Goal: Transaction & Acquisition: Subscribe to service/newsletter

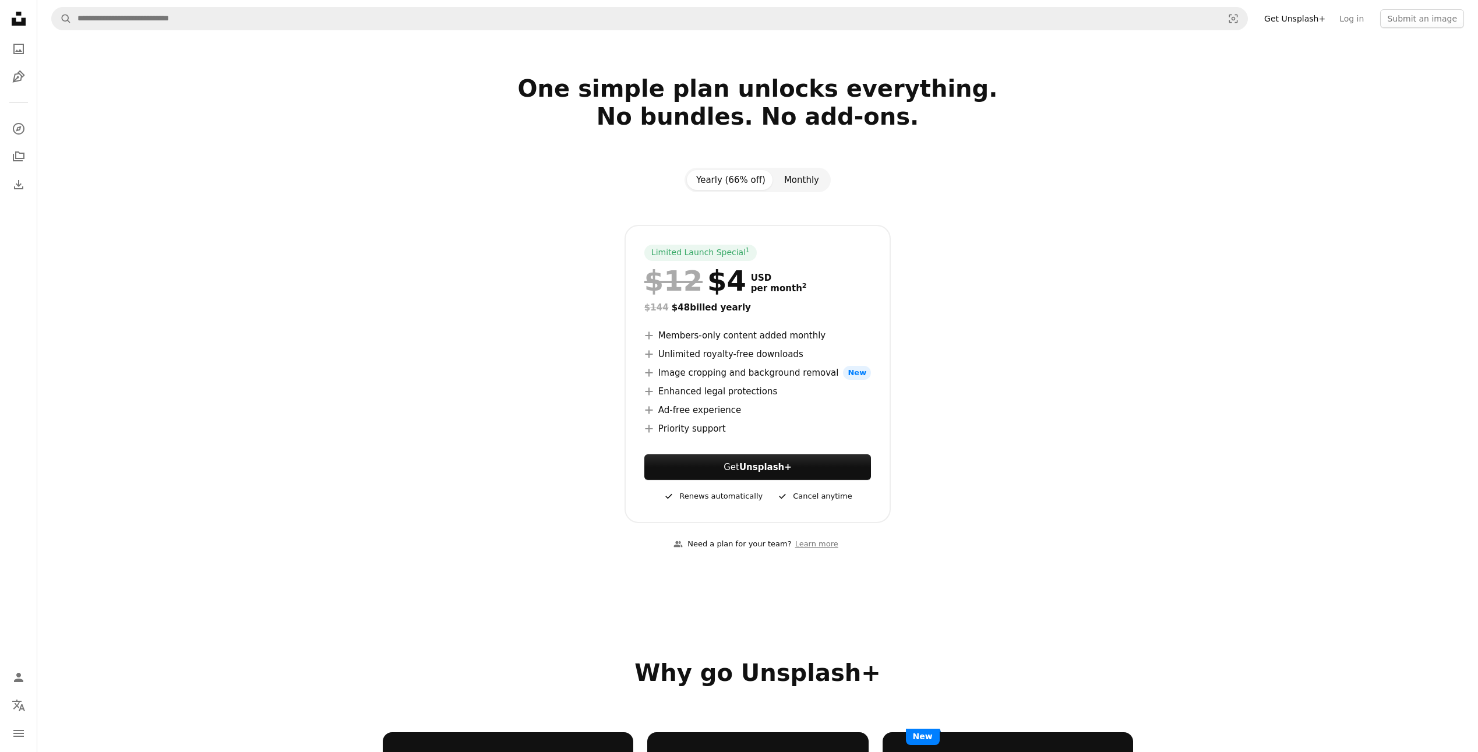
click at [815, 183] on button "Monthly" at bounding box center [802, 180] width 54 height 20
click at [732, 182] on button "Yearly (66% off)" at bounding box center [731, 180] width 88 height 20
click at [796, 181] on button "Monthly" at bounding box center [802, 180] width 54 height 20
click at [21, 10] on icon "Unsplash logo Unsplash Home" at bounding box center [18, 18] width 23 height 23
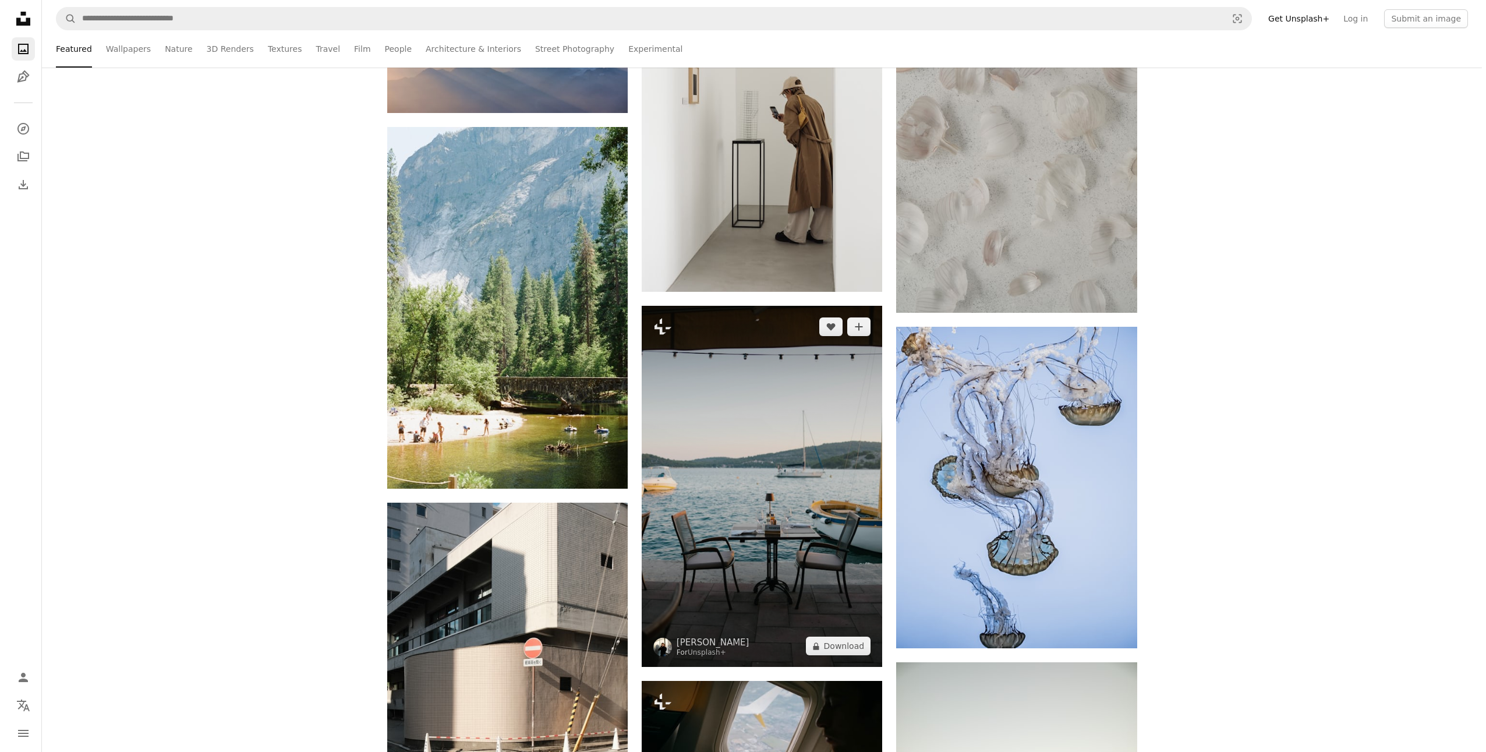
scroll to position [907, 0]
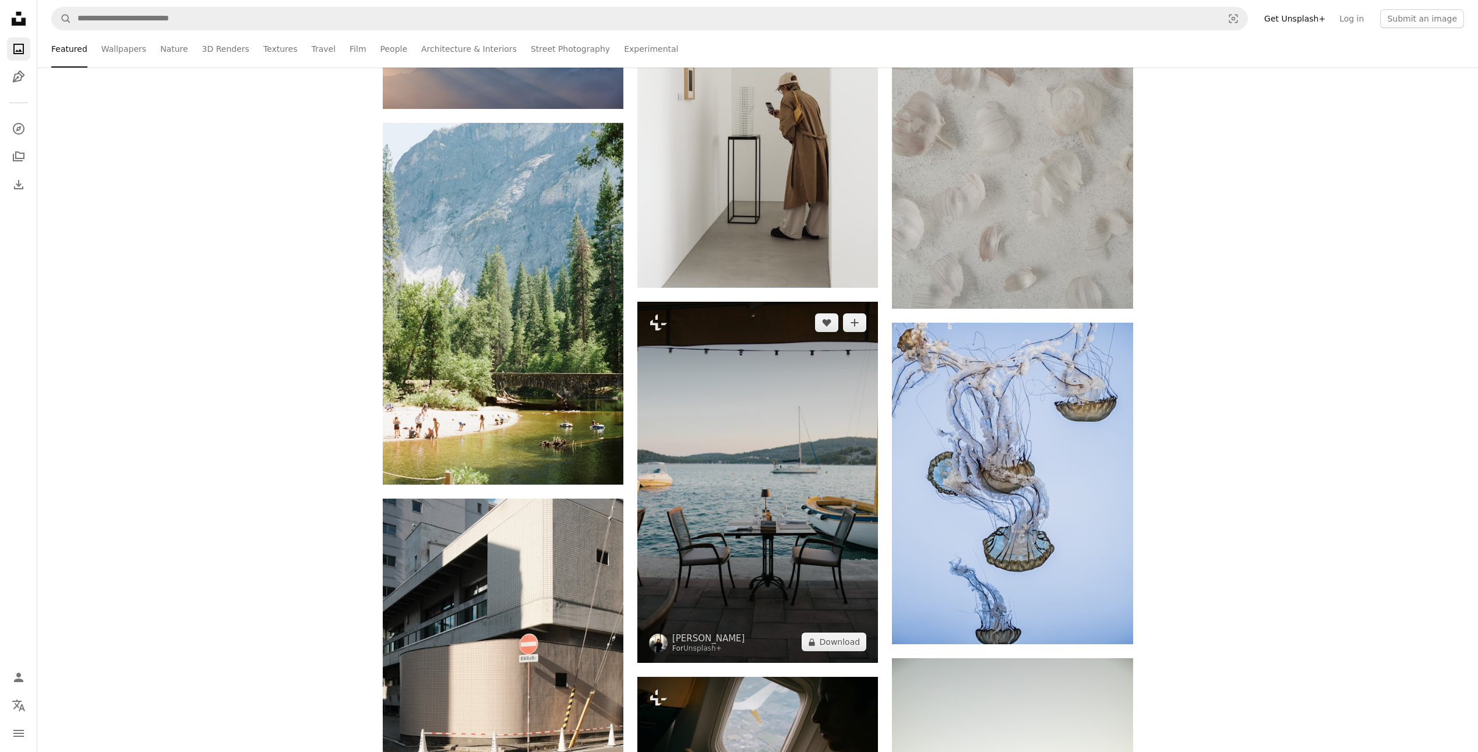
click at [713, 433] on img at bounding box center [757, 482] width 241 height 361
click at [825, 644] on button "A lock Download" at bounding box center [833, 642] width 65 height 19
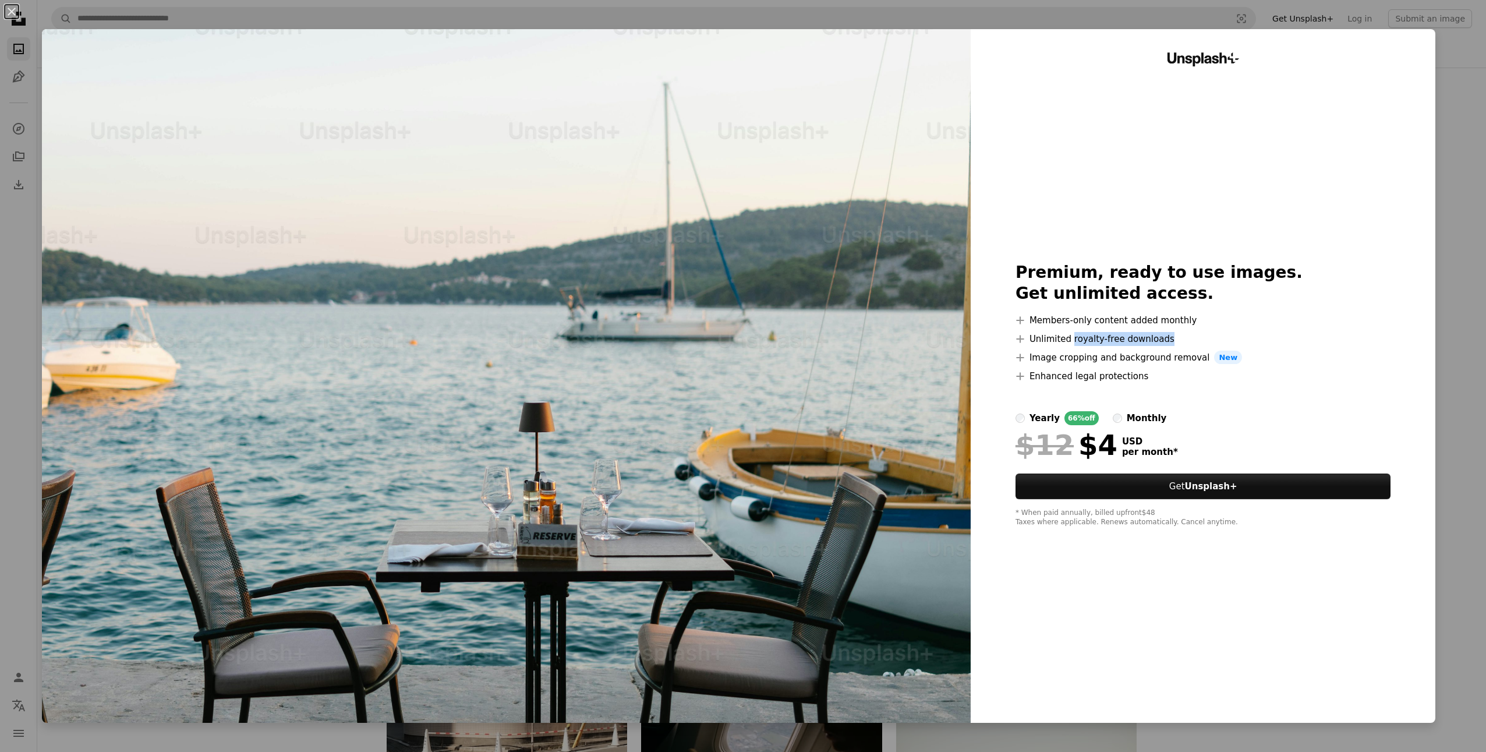
drag, startPoint x: 1077, startPoint y: 338, endPoint x: 1163, endPoint y: 343, distance: 86.4
click at [1163, 343] on li "A plus sign Unlimited royalty-free downloads" at bounding box center [1204, 339] width 376 height 14
click at [1197, 394] on div at bounding box center [1204, 397] width 376 height 28
drag, startPoint x: 1058, startPoint y: 521, endPoint x: 1191, endPoint y: 525, distance: 132.8
click at [1191, 525] on div "* When paid annually, billed upfront $48 Taxes where applicable. Renews automat…" at bounding box center [1204, 517] width 376 height 19
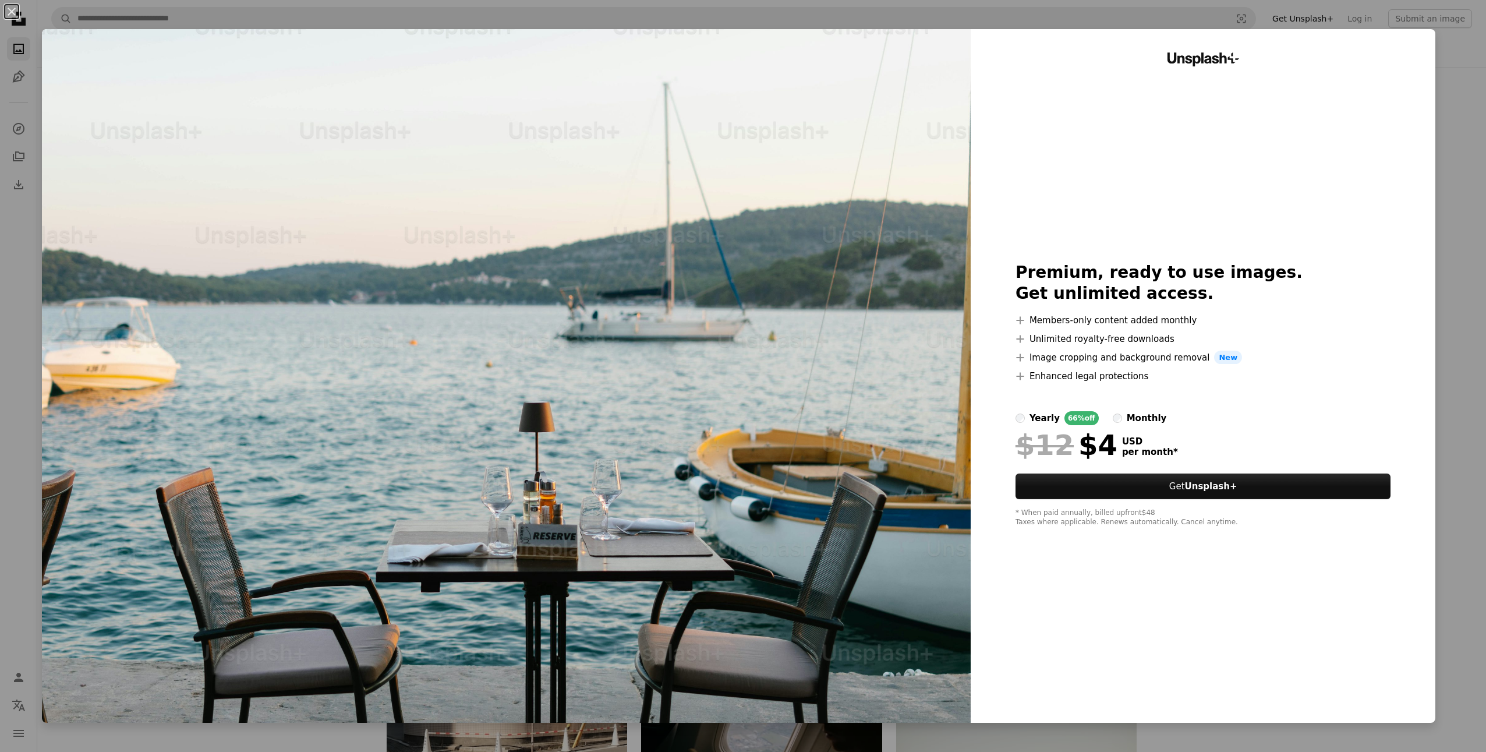
click at [1167, 571] on div "Unsplash+ Premium, ready to use images. Get unlimited access. A plus sign Membe…" at bounding box center [1203, 376] width 465 height 694
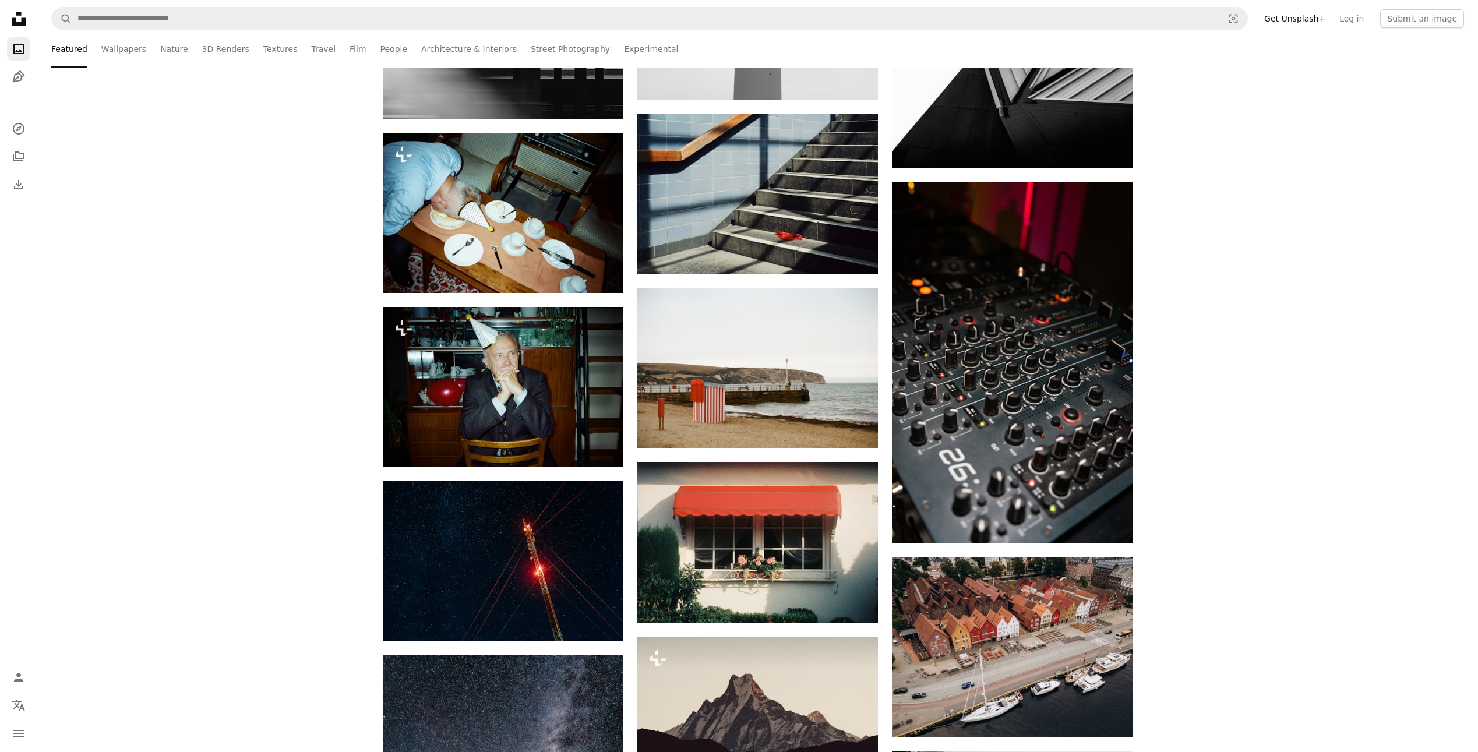
scroll to position [7152, 0]
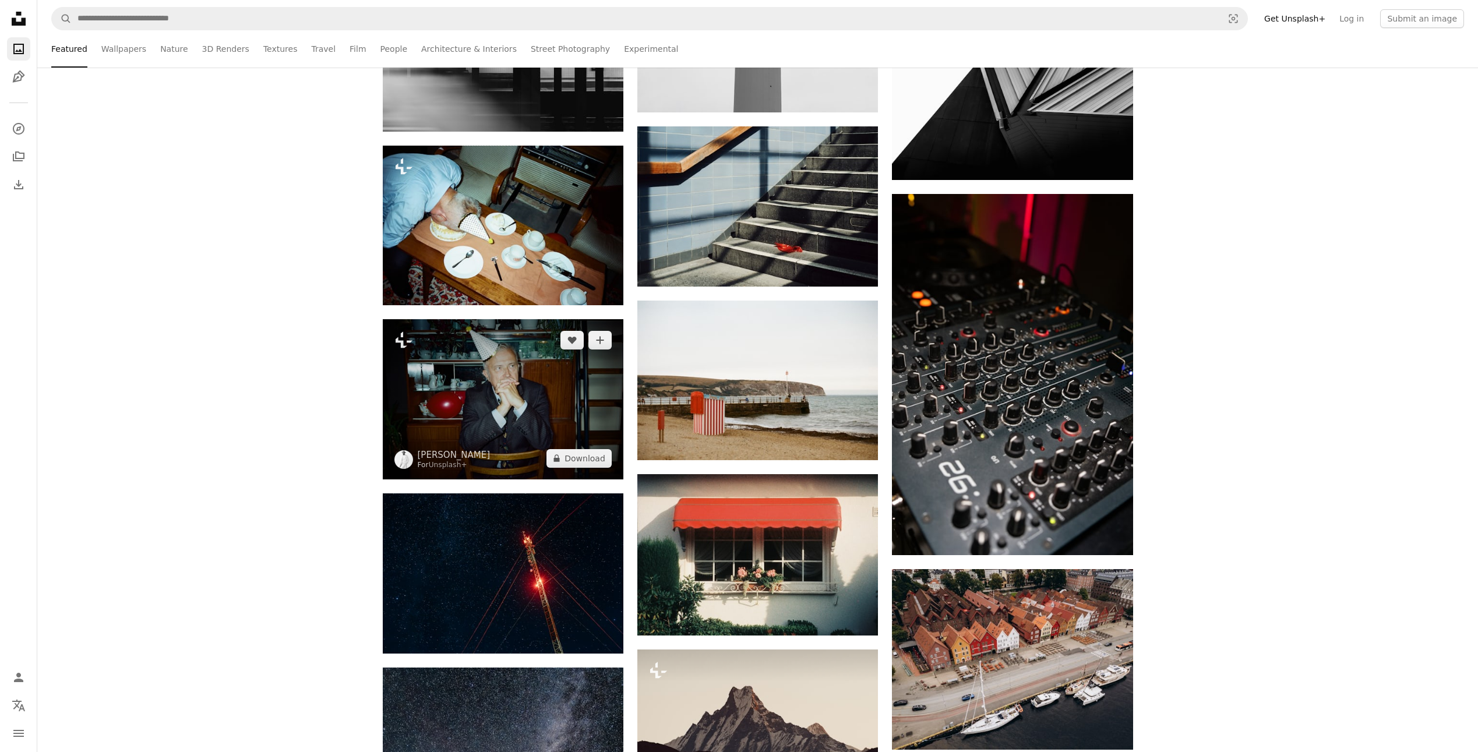
click at [443, 408] on img at bounding box center [503, 399] width 241 height 160
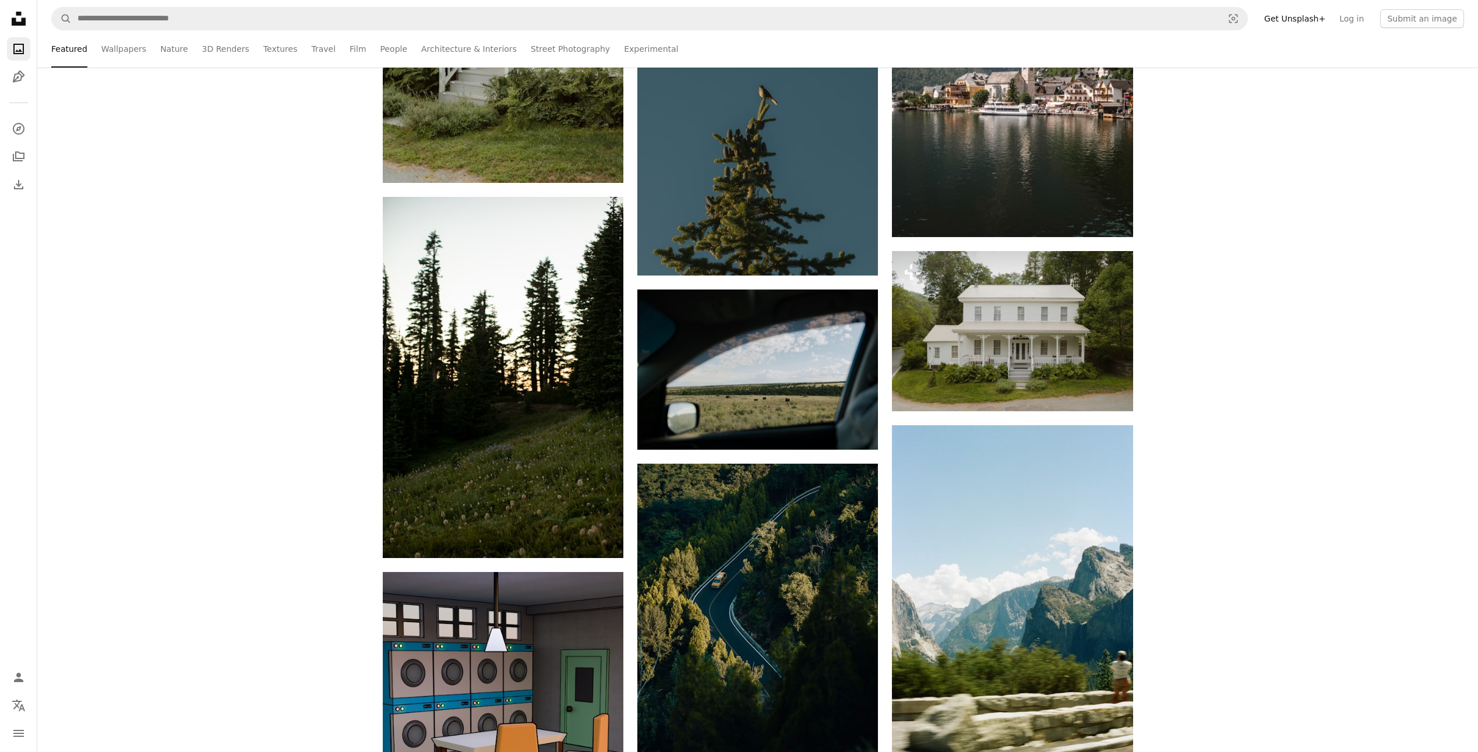
scroll to position [12934, 0]
